Goal: Communication & Community: Answer question/provide support

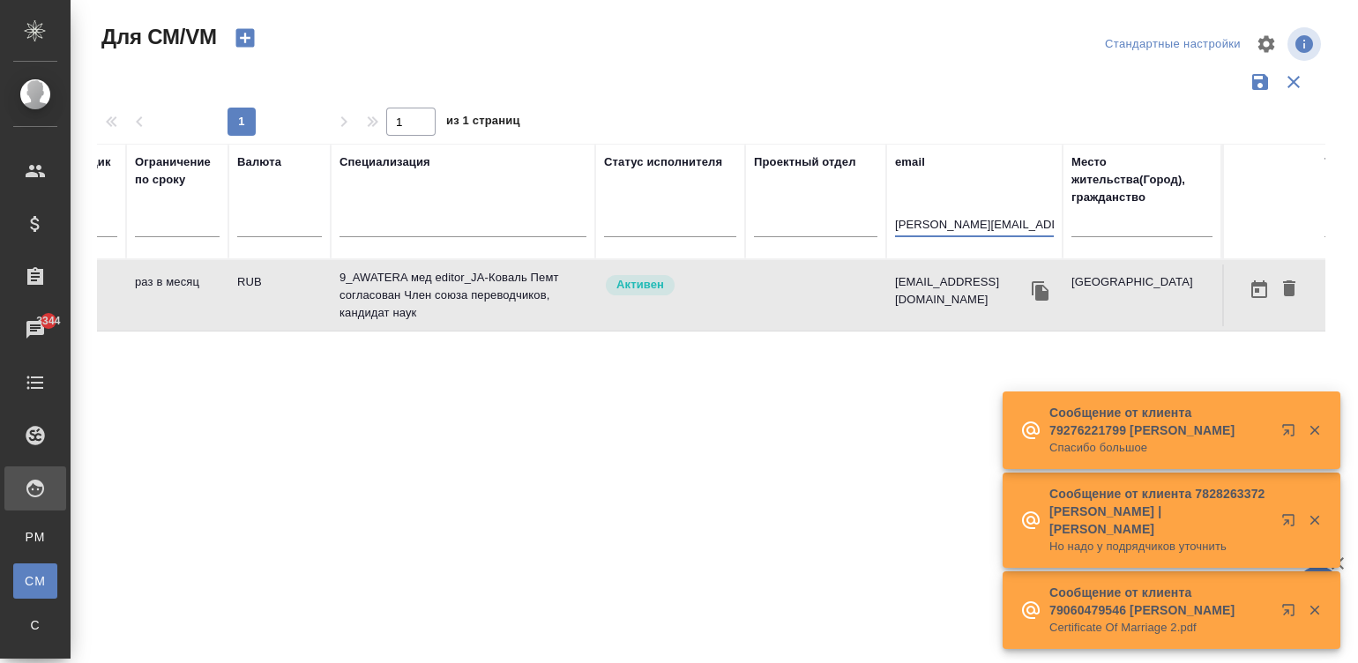
scroll to position [0, 4]
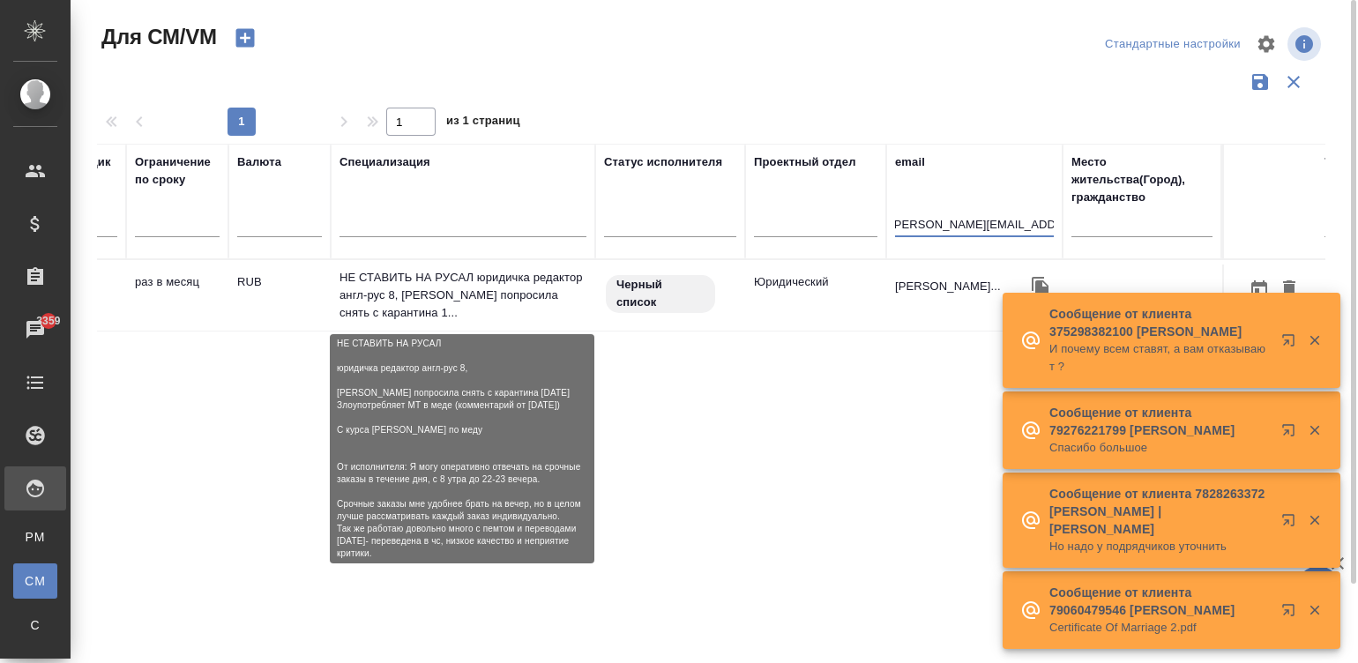
type input "[PERSON_NAME][EMAIL_ADDRESS][DOMAIN_NAME]"
click at [525, 302] on p "НЕ СТАВИТЬ НА РУСАЛ юридичка редактор англ-рус 8, [PERSON_NAME] попросила снять…" at bounding box center [463, 295] width 247 height 53
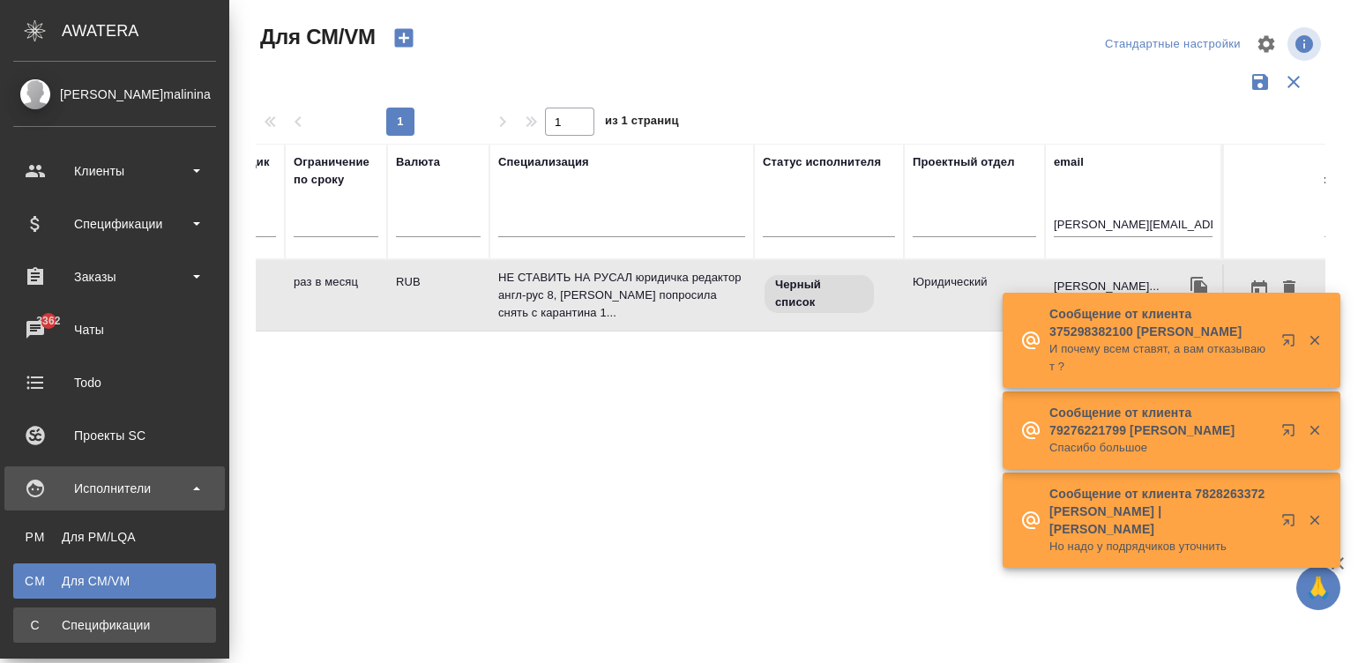
click at [22, 626] on div "Спецификации" at bounding box center [114, 626] width 185 height 18
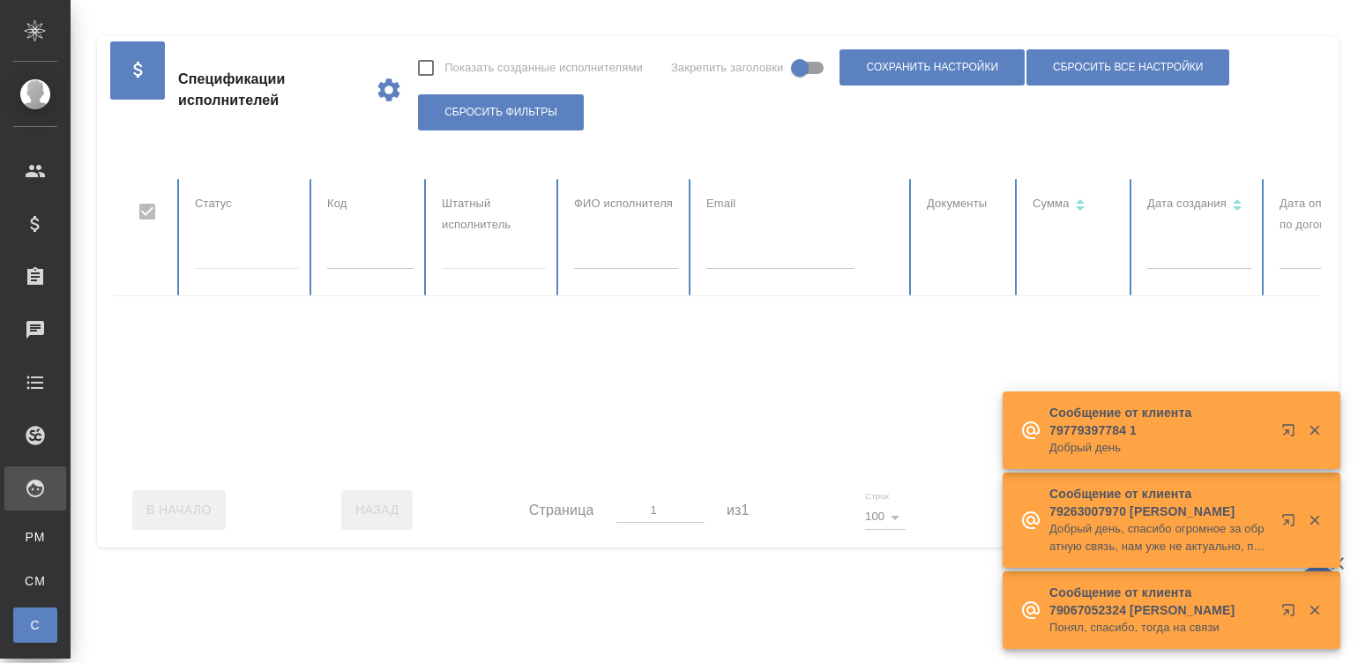
click at [362, 253] on input "text" at bounding box center [370, 256] width 86 height 25
checkbox input "false"
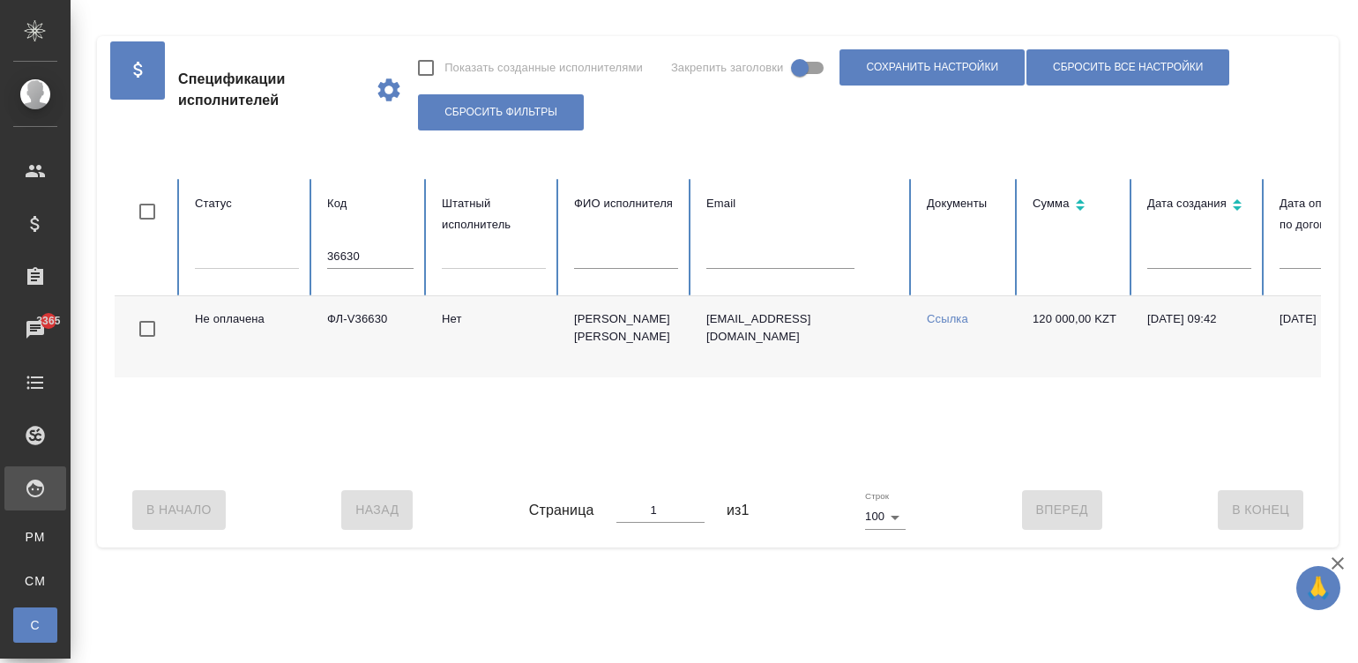
click at [942, 315] on link "Ссылка" at bounding box center [947, 318] width 41 height 13
click at [371, 257] on input "36630" at bounding box center [370, 256] width 86 height 25
click at [371, 257] on input "36601" at bounding box center [370, 256] width 86 height 25
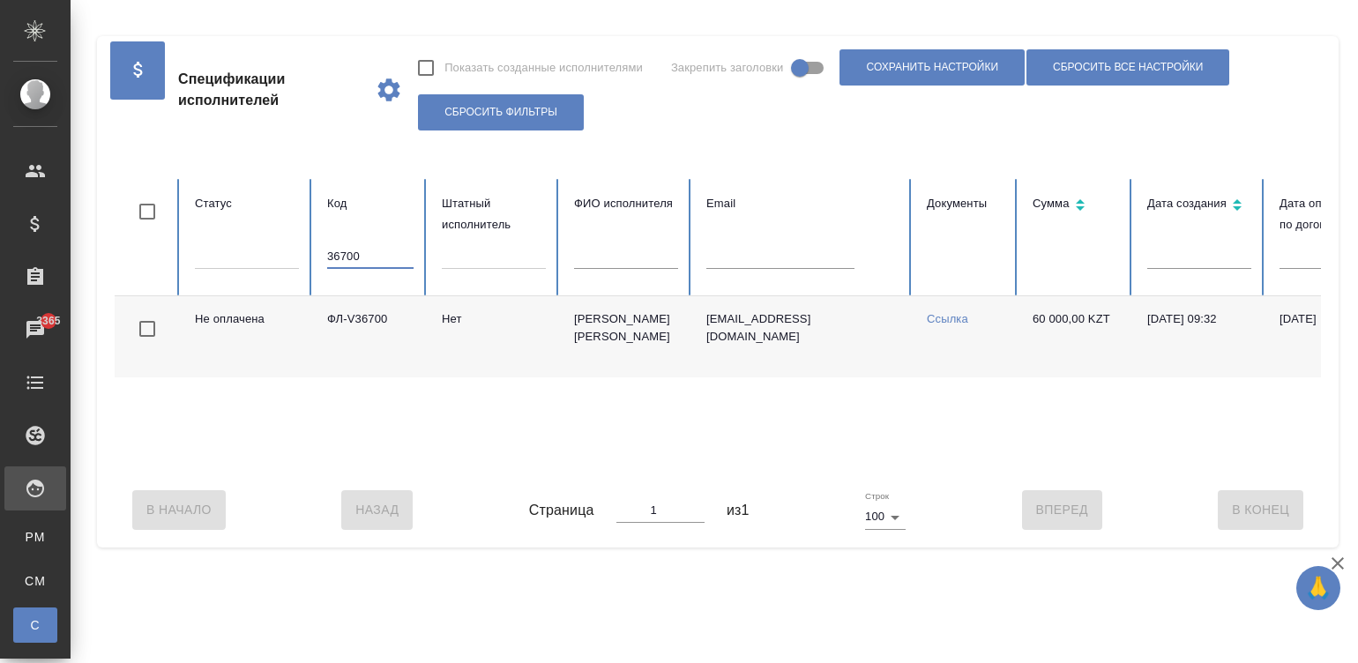
type input "36700"
click at [948, 317] on link "Ссылка" at bounding box center [947, 318] width 41 height 13
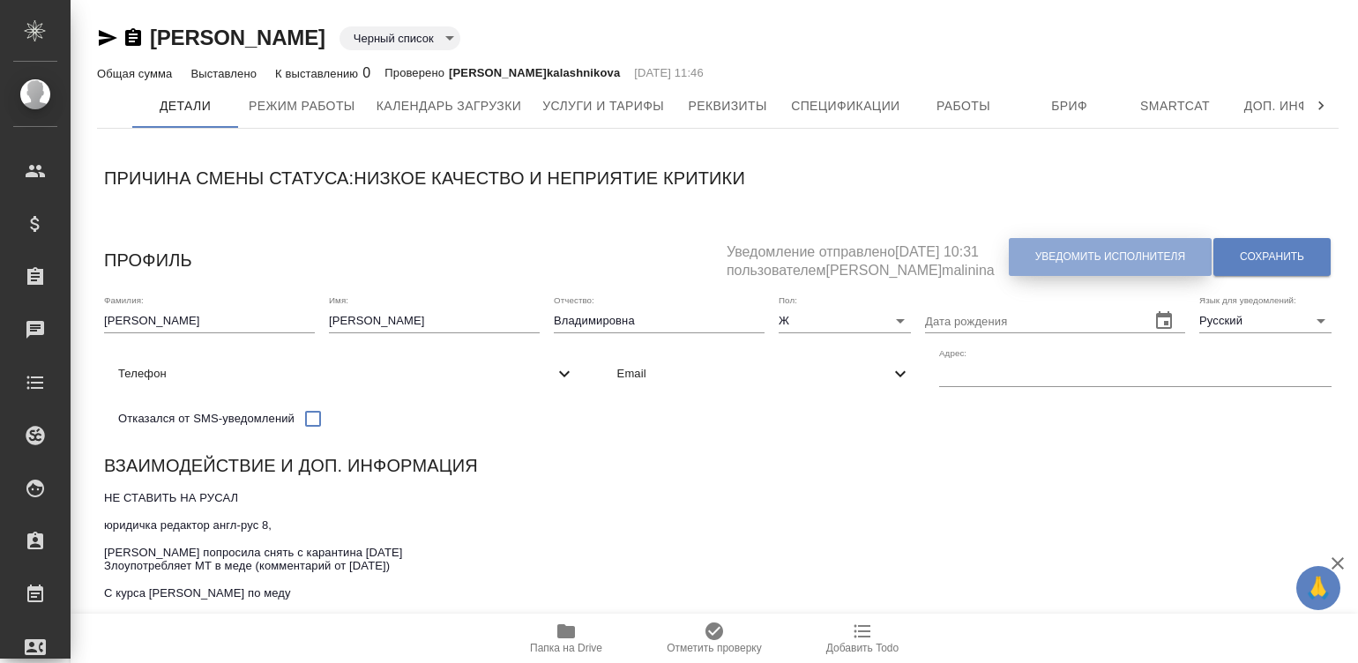
click at [1042, 247] on button "Уведомить исполнителя" at bounding box center [1110, 257] width 203 height 38
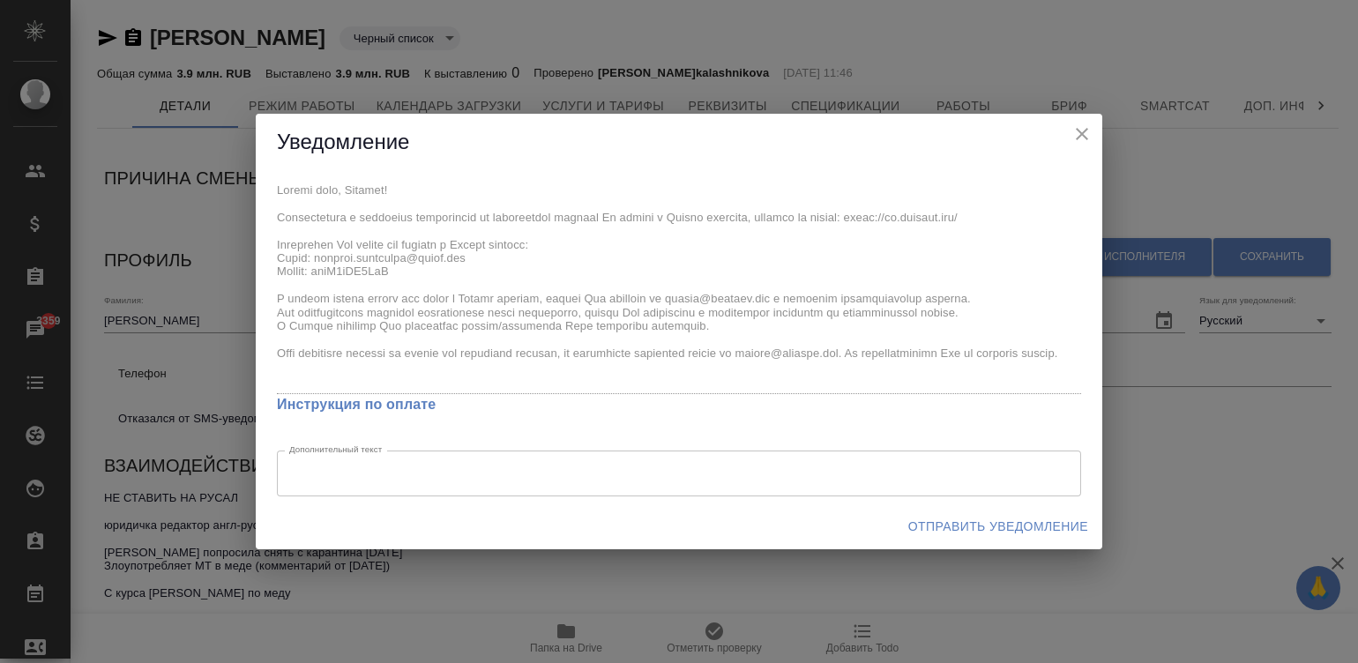
click at [265, 216] on div "x Инструкция по оплате Дополнительный текст x Дополнительный текст" at bounding box center [679, 337] width 847 height 333
click at [269, 190] on div "x Инструкция по оплате Дополнительный текст x Дополнительный текст" at bounding box center [679, 337] width 847 height 333
click at [998, 527] on span "Отправить уведомление" at bounding box center [998, 527] width 180 height 22
